Goal: Browse casually: Explore the website without a specific task or goal

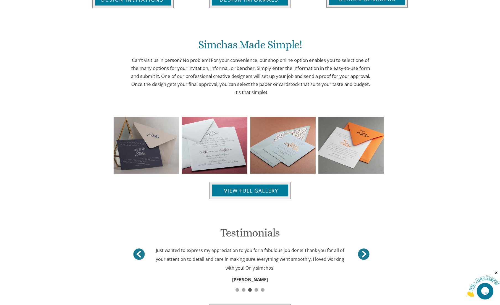
scroll to position [530, 0]
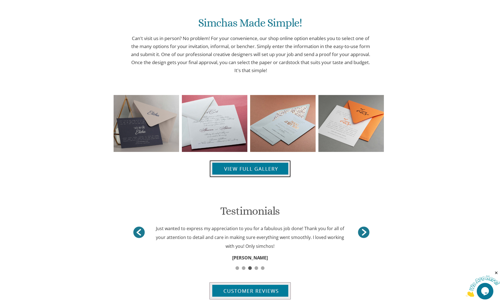
click at [231, 169] on img at bounding box center [249, 168] width 81 height 17
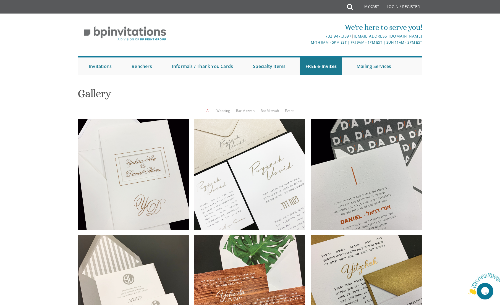
scroll to position [394, 0]
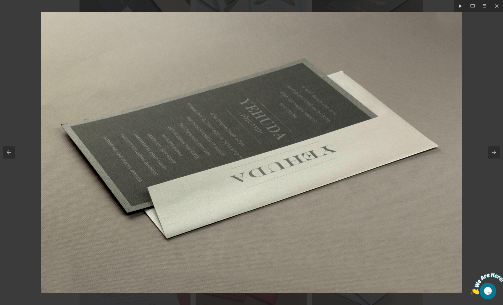
click at [12, 88] on div at bounding box center [251, 152] width 503 height 305
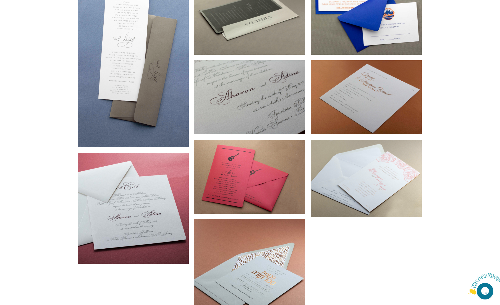
scroll to position [639, 0]
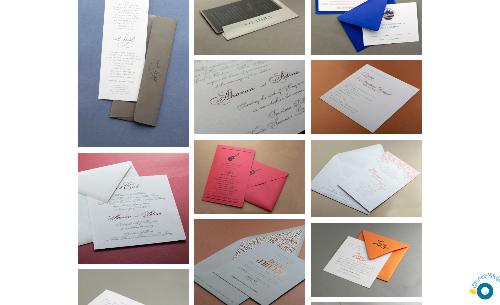
click at [233, 219] on div at bounding box center [249, 274] width 111 height 111
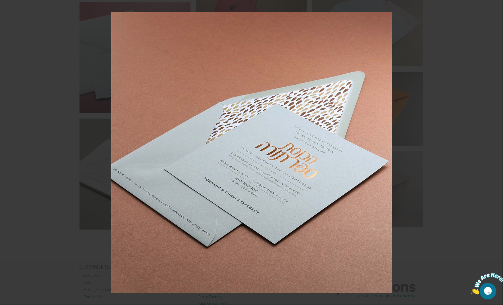
click at [51, 133] on div at bounding box center [251, 152] width 503 height 305
